Goal: Find specific page/section: Find specific page/section

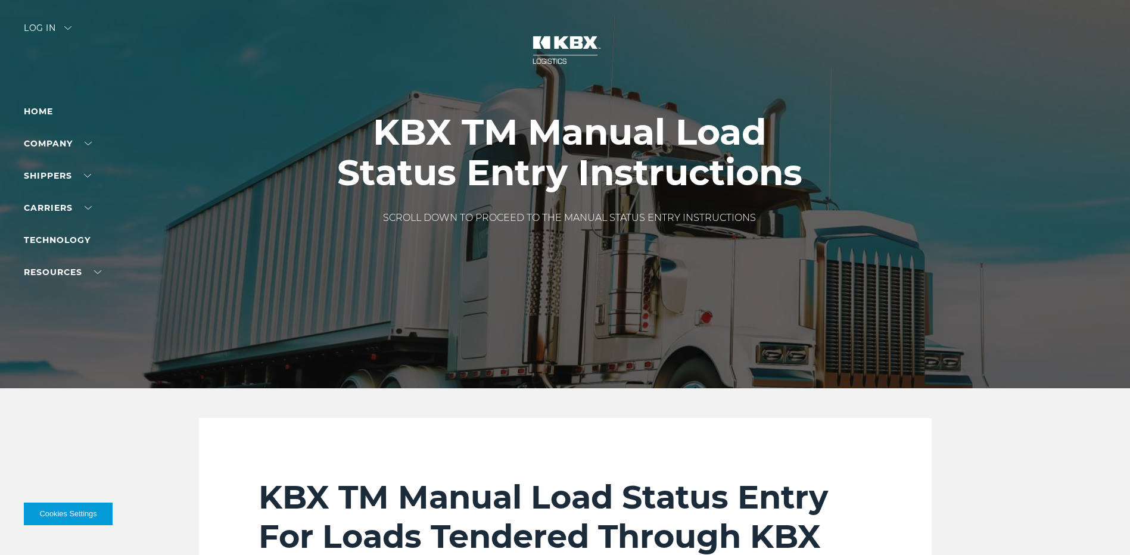
click at [33, 25] on div "Log in" at bounding box center [48, 32] width 48 height 17
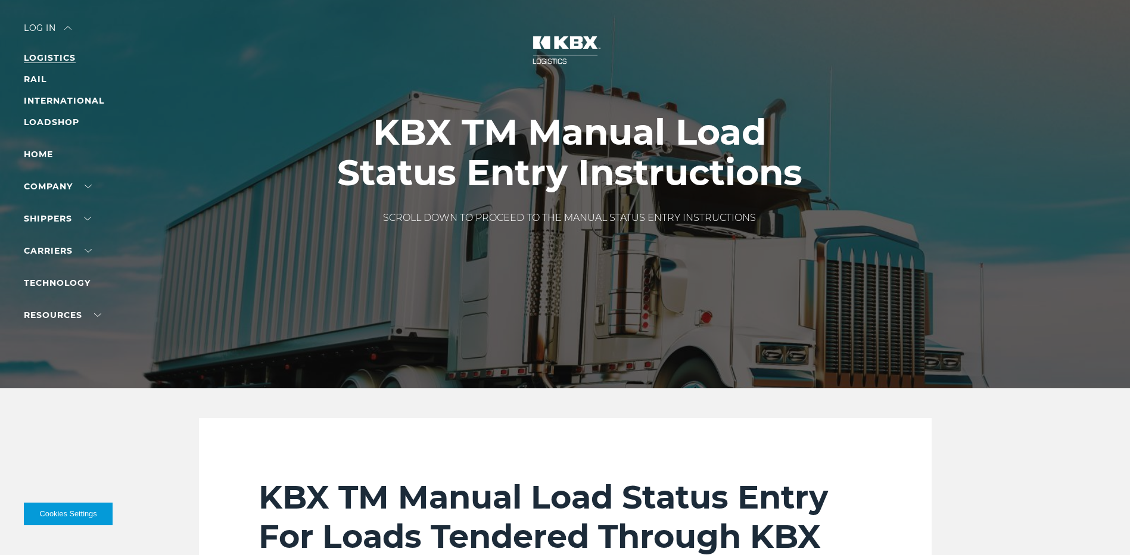
click at [48, 54] on link "LOGISTICS" at bounding box center [50, 57] width 52 height 11
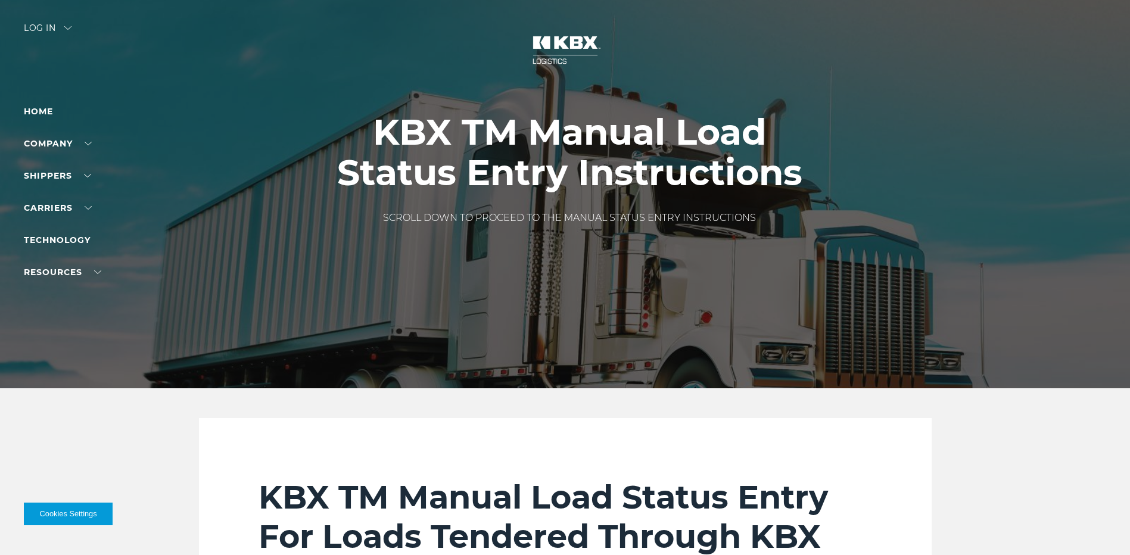
click at [42, 26] on div "Log in" at bounding box center [48, 32] width 48 height 17
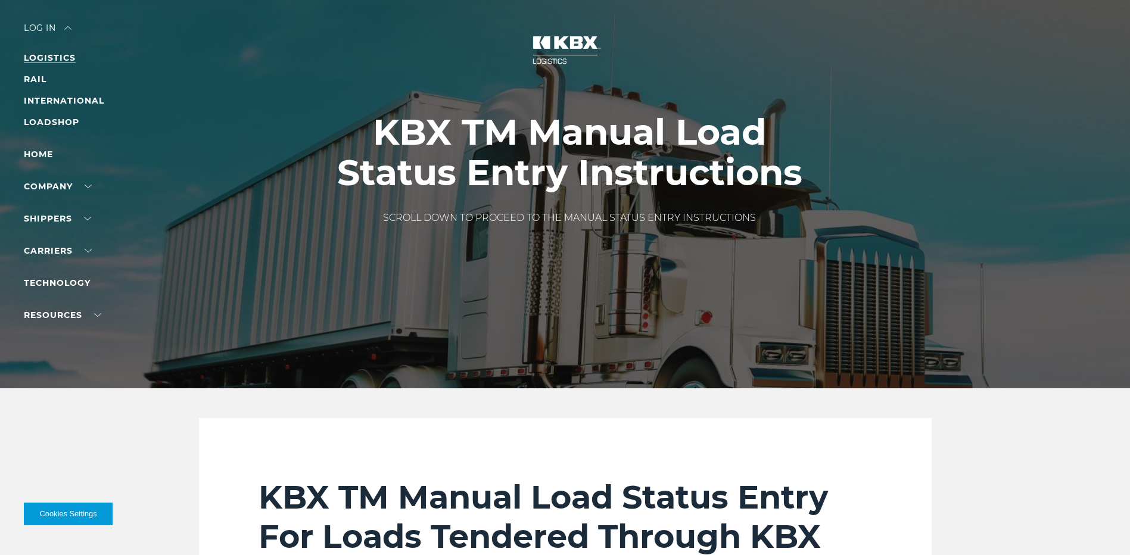
click at [50, 56] on link "LOGISTICS" at bounding box center [50, 57] width 52 height 11
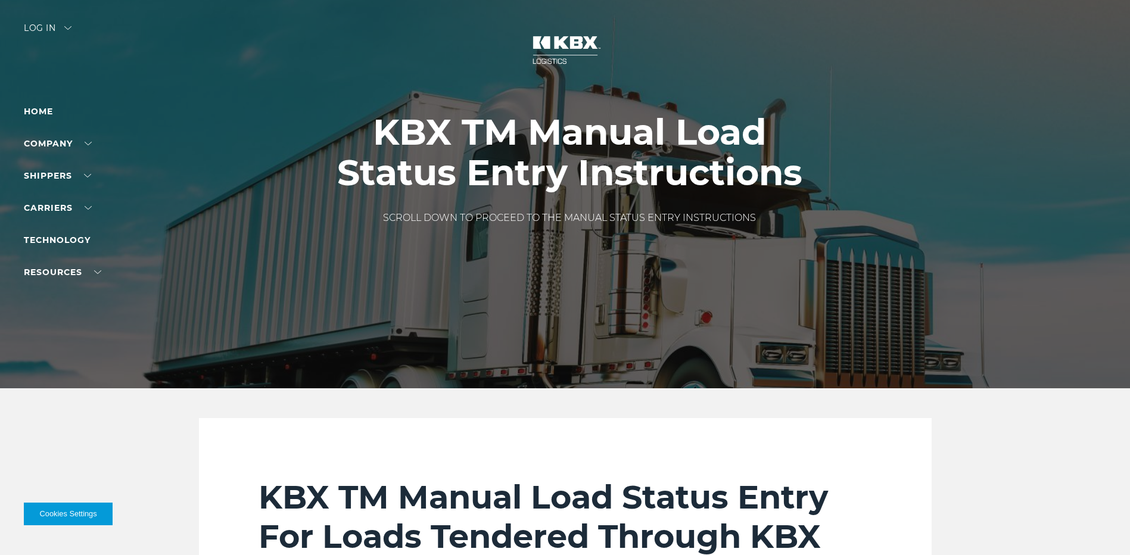
click at [48, 25] on div "Log in" at bounding box center [48, 32] width 48 height 17
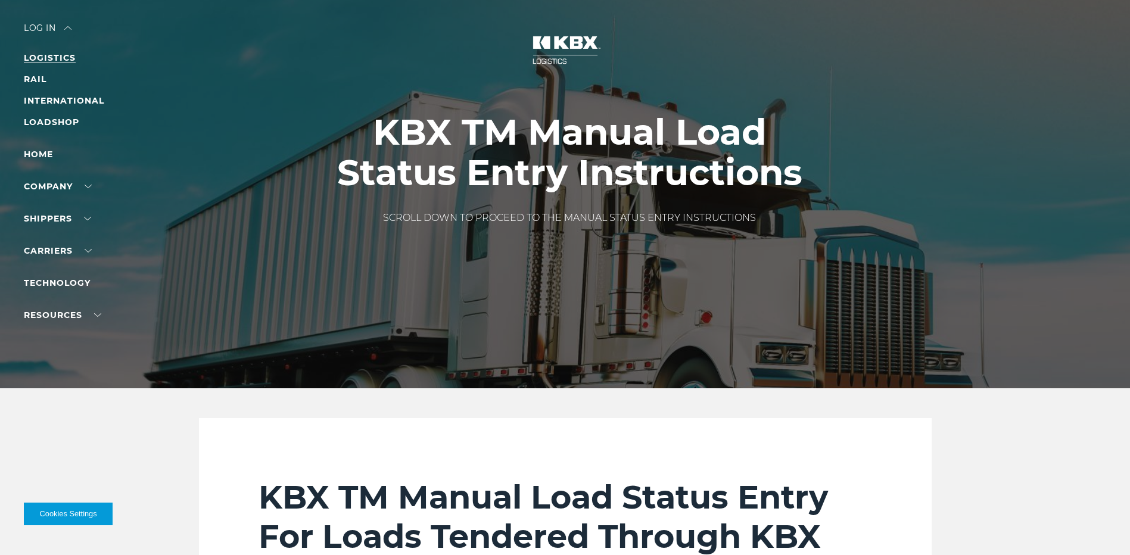
click at [44, 55] on link "LOGISTICS" at bounding box center [50, 57] width 52 height 11
